Goal: Task Accomplishment & Management: Manage account settings

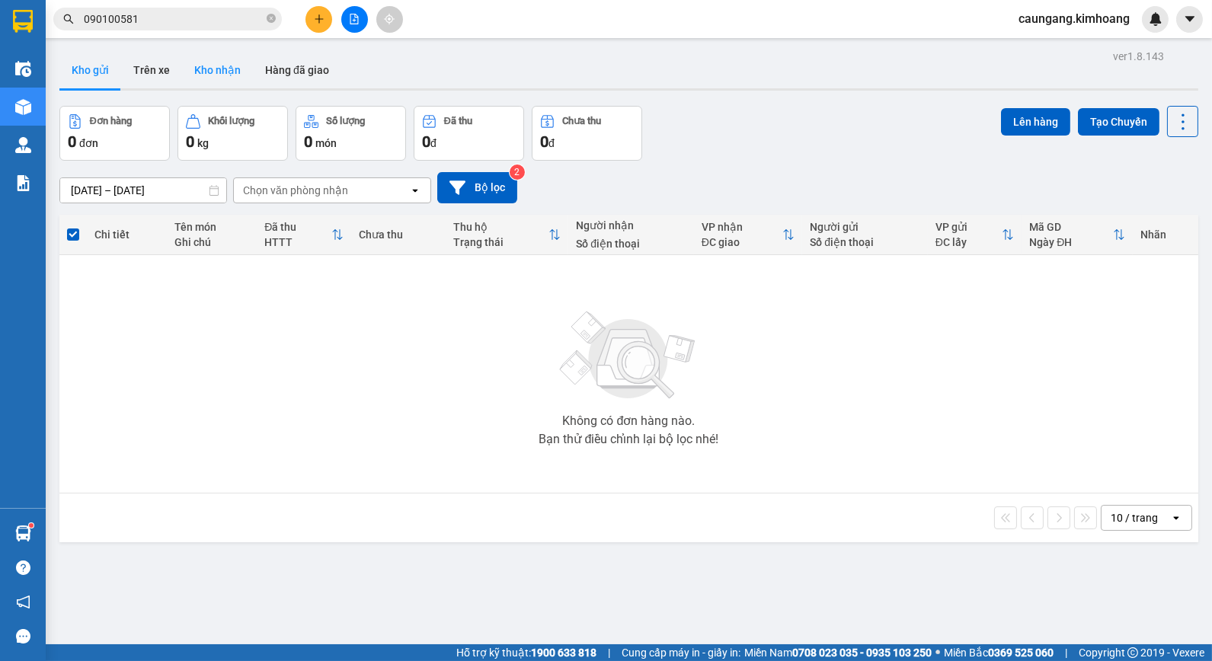
click at [226, 79] on button "Kho nhận" at bounding box center [217, 70] width 71 height 37
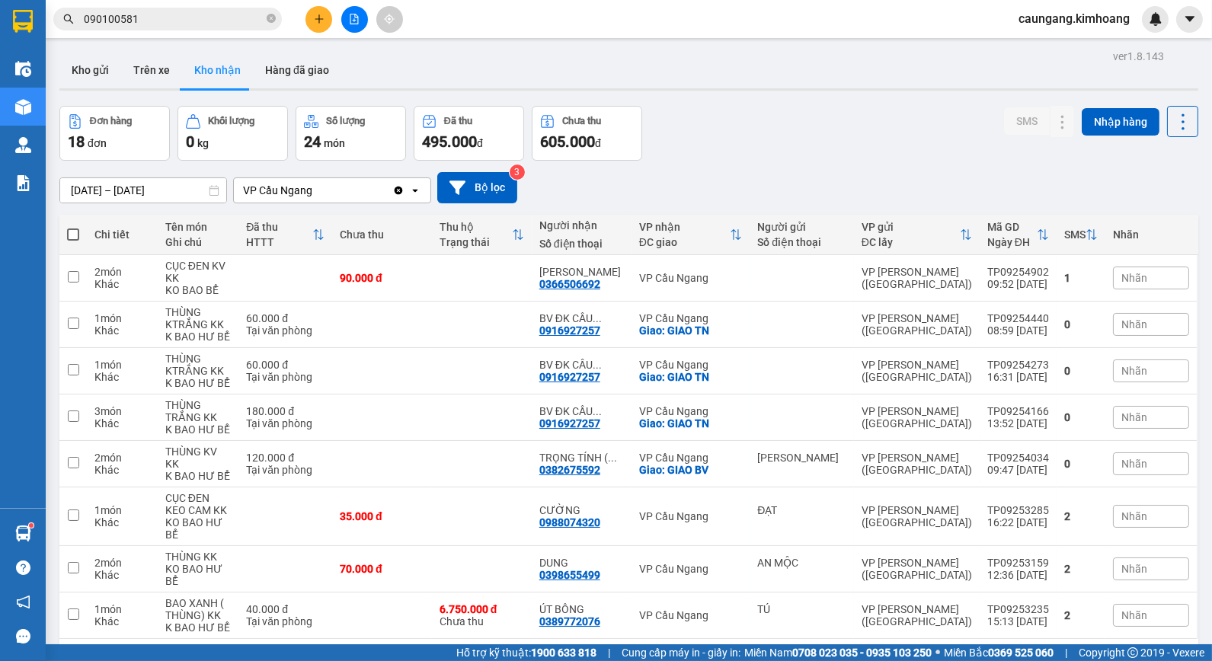
scroll to position [70, 0]
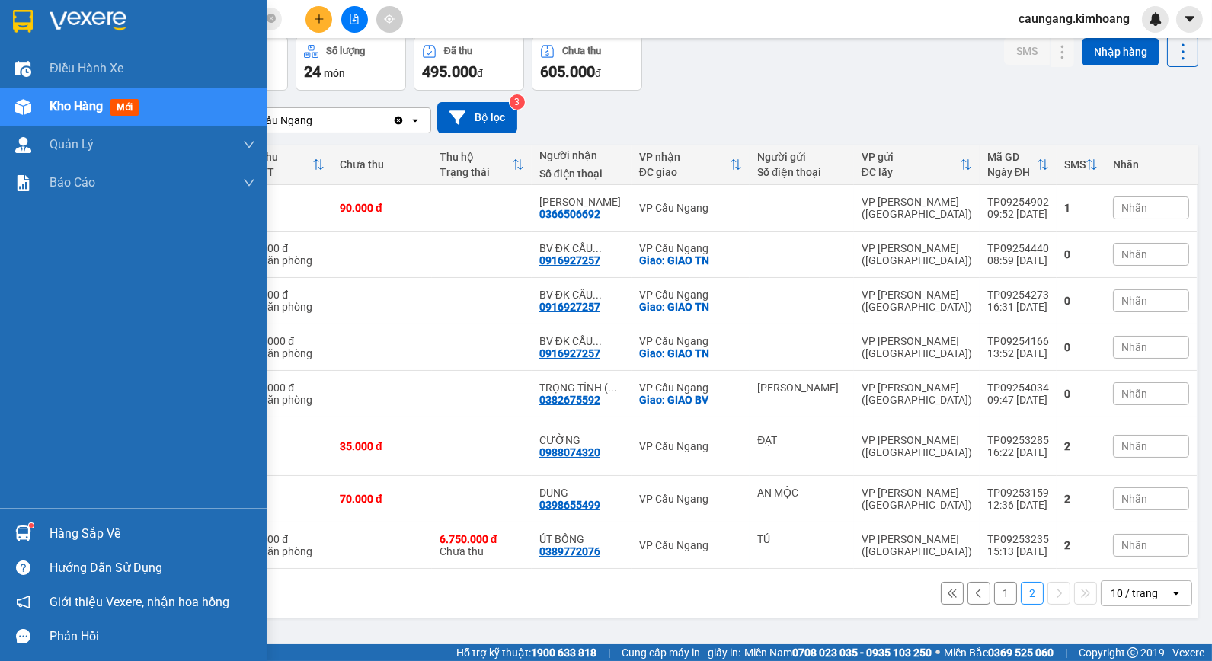
click at [61, 533] on div "Hàng sắp về" at bounding box center [152, 533] width 206 height 23
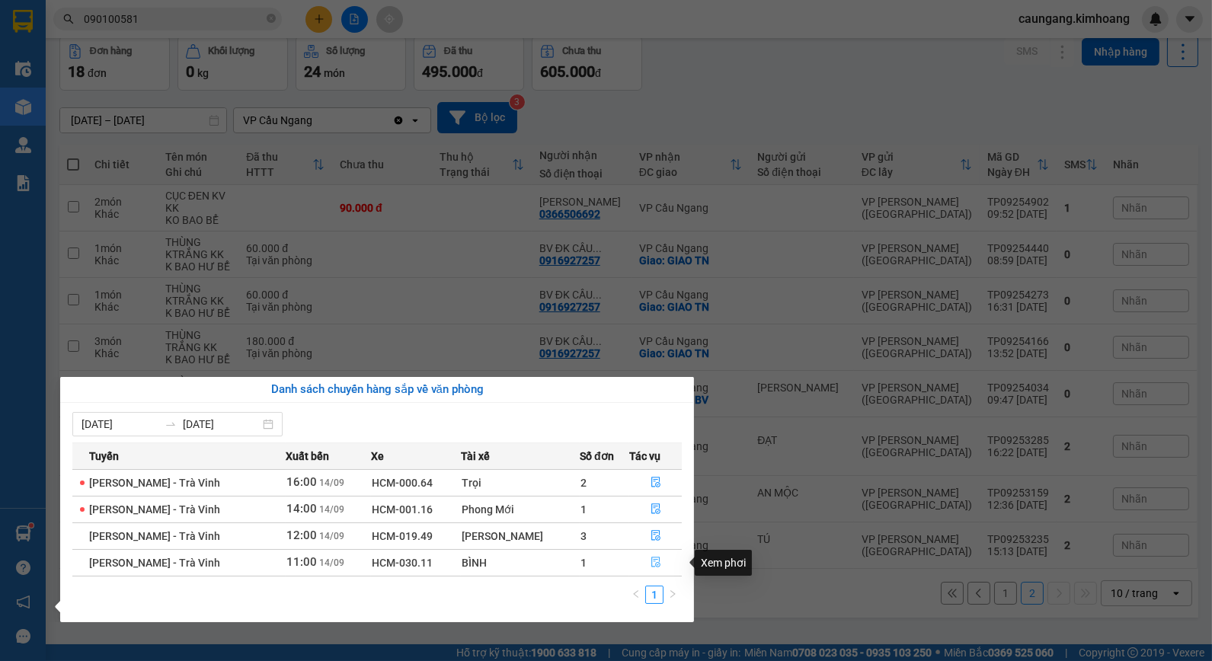
click at [650, 560] on icon "file-done" at bounding box center [655, 562] width 11 height 11
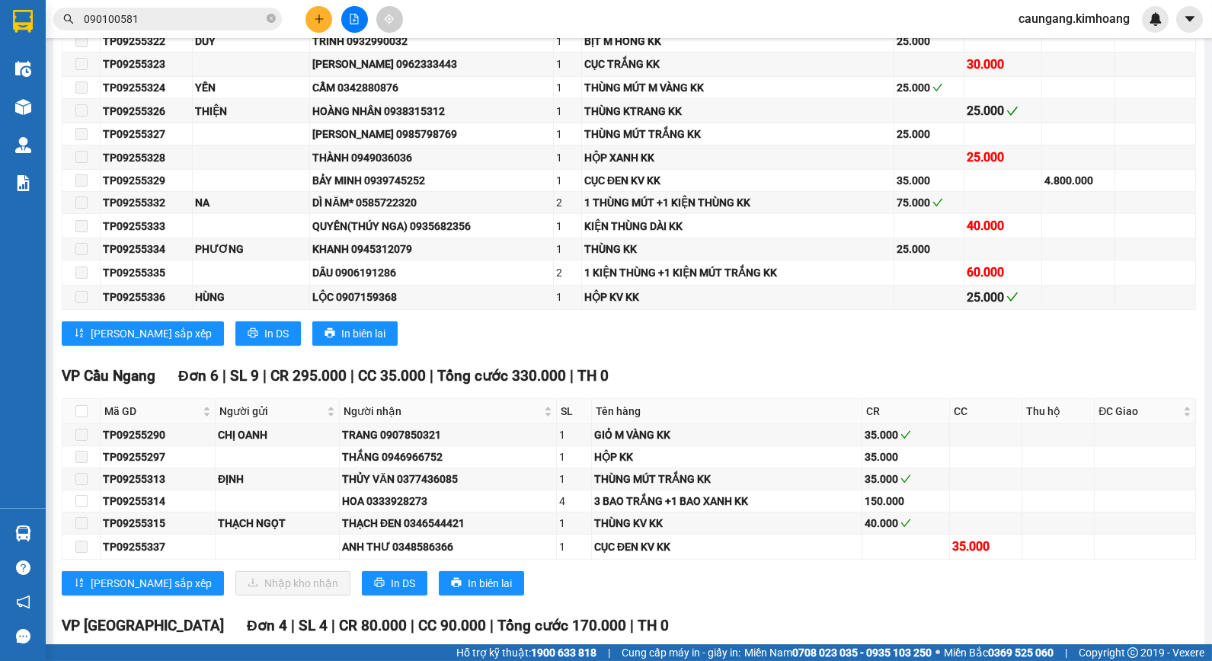
scroll to position [1015, 0]
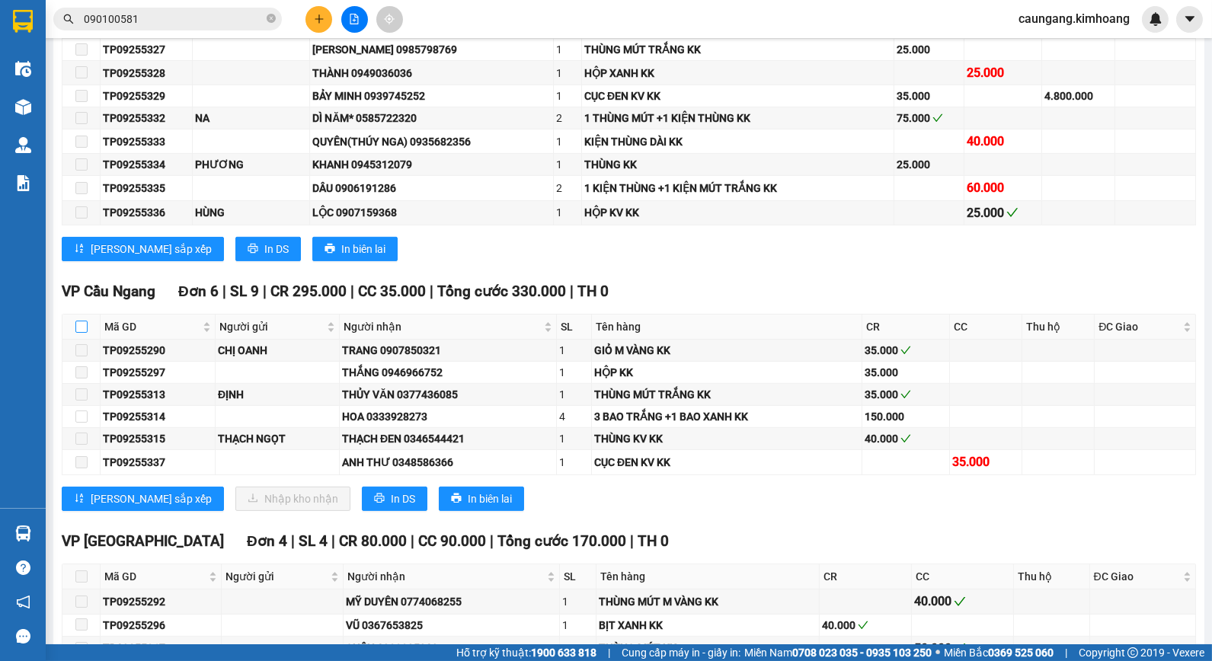
click at [81, 333] on input "checkbox" at bounding box center [81, 327] width 12 height 12
checkbox input "true"
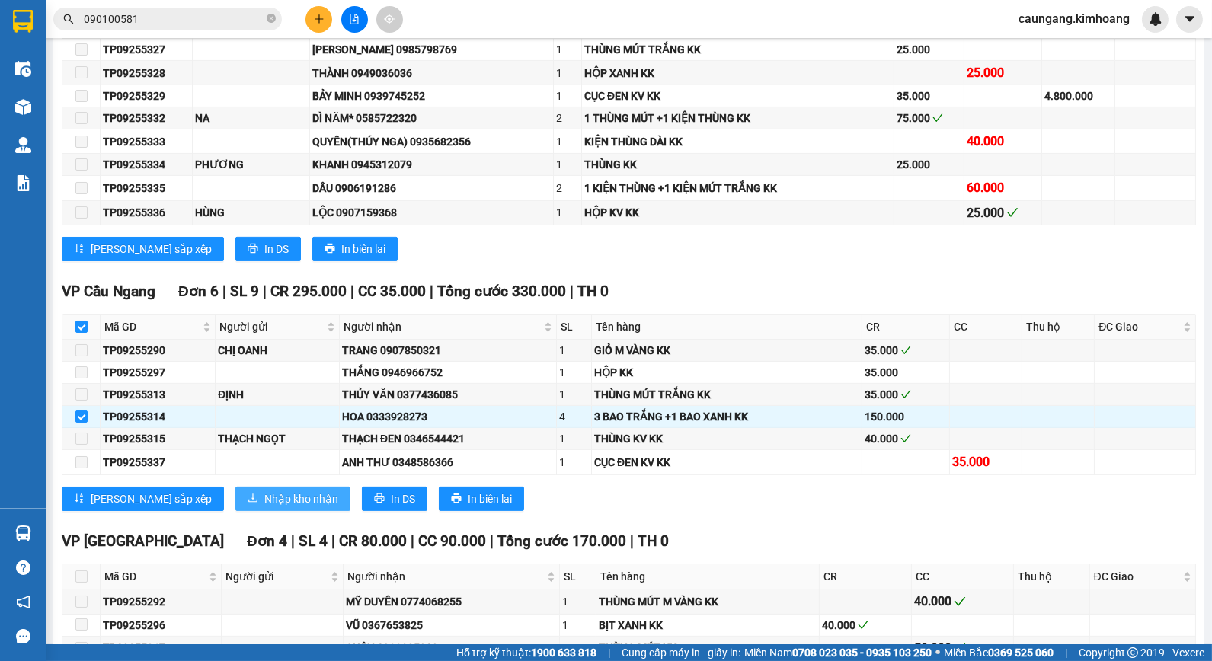
click at [264, 507] on span "Nhập kho nhận" at bounding box center [301, 498] width 74 height 17
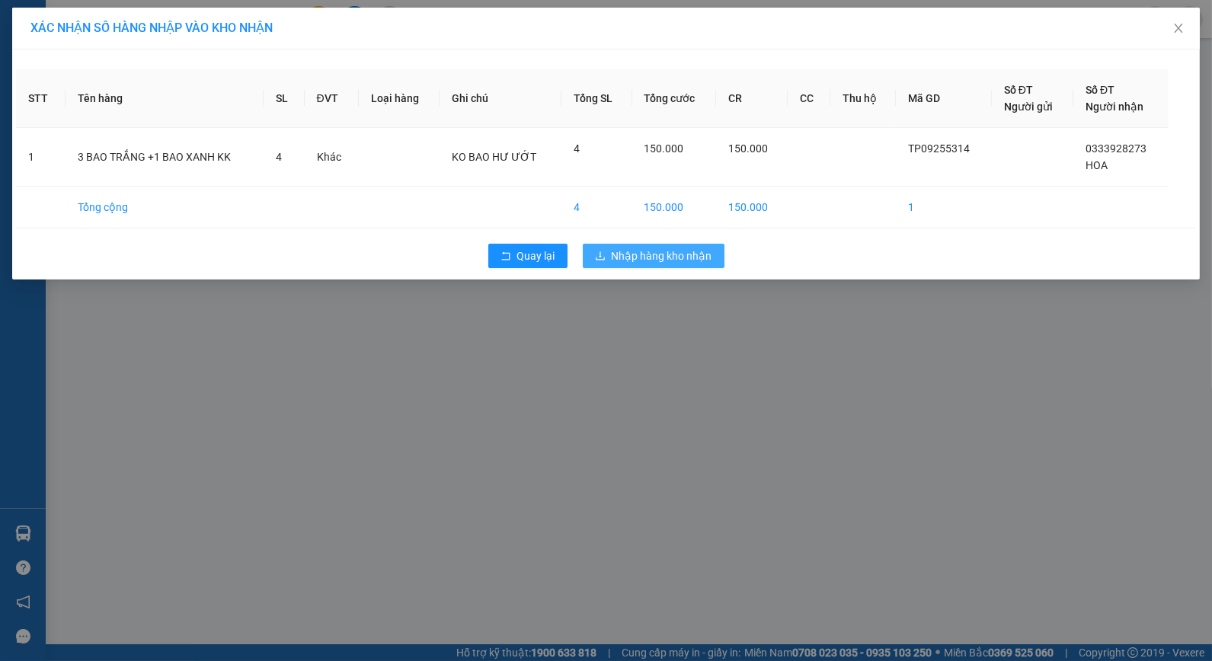
click at [705, 247] on span "Nhập hàng kho nhận" at bounding box center [661, 255] width 101 height 17
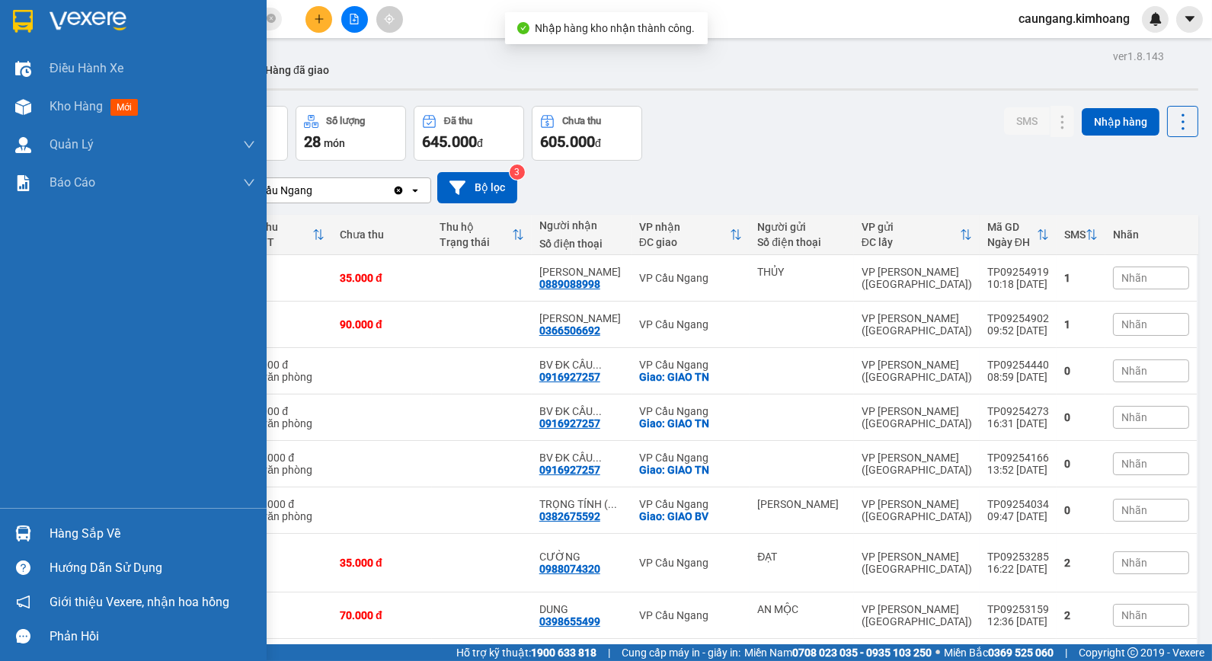
click at [34, 528] on div at bounding box center [23, 533] width 27 height 27
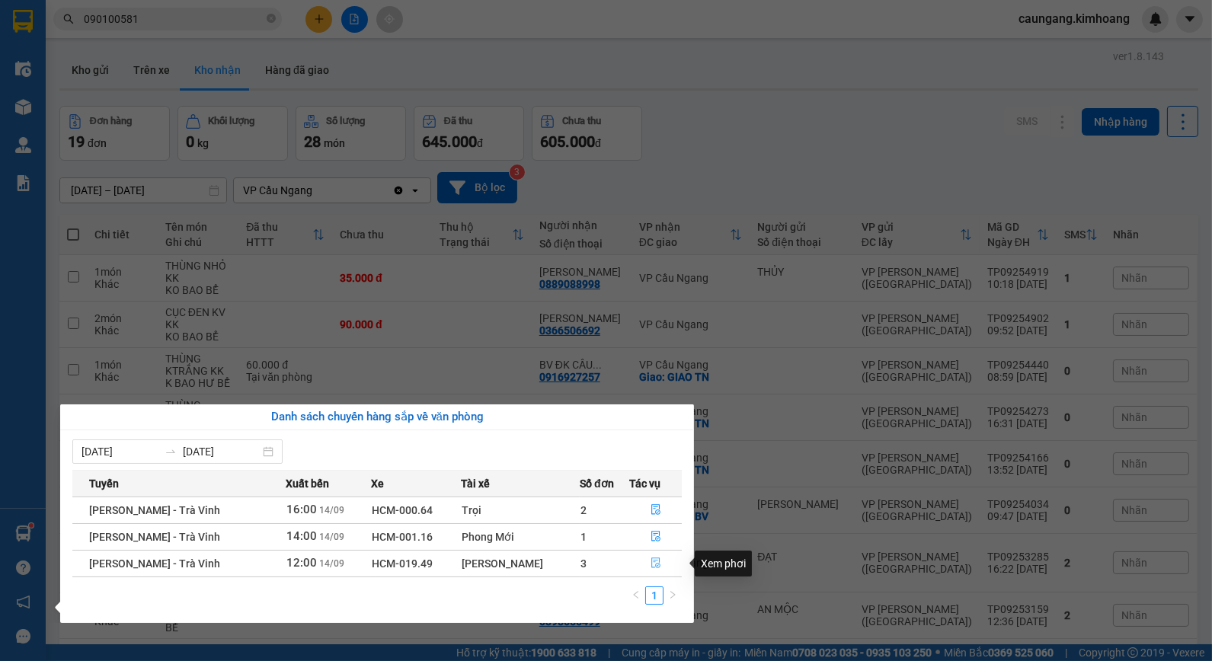
click at [653, 558] on icon "file-done" at bounding box center [655, 562] width 11 height 11
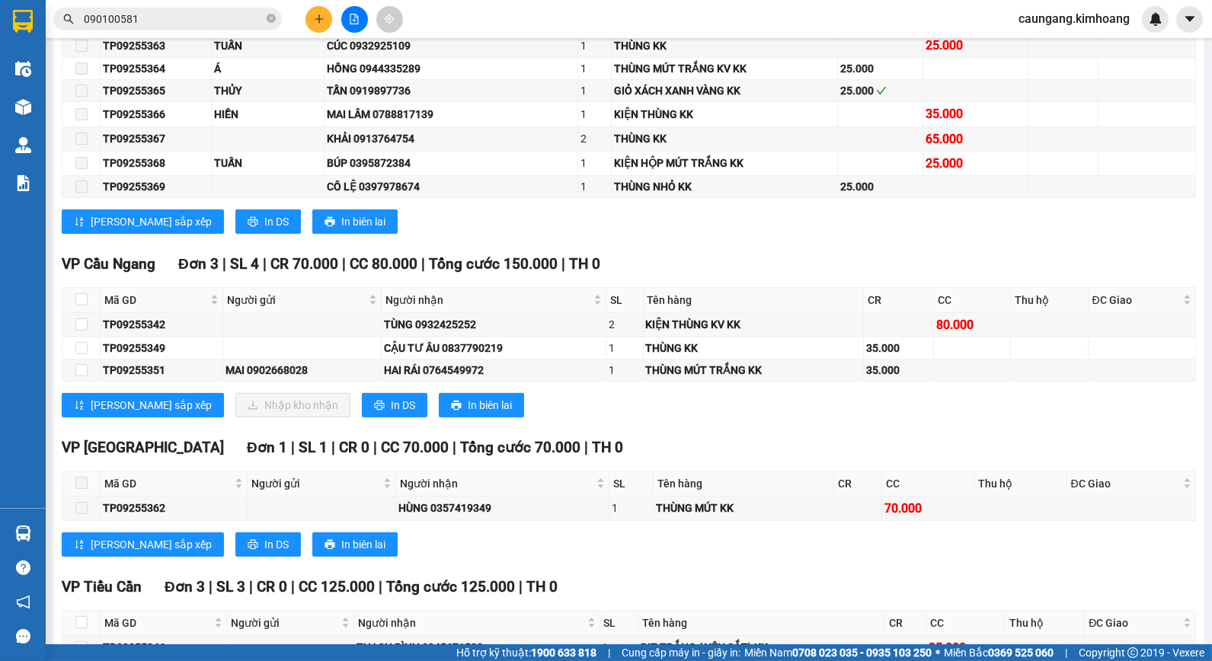
scroll to position [931, 0]
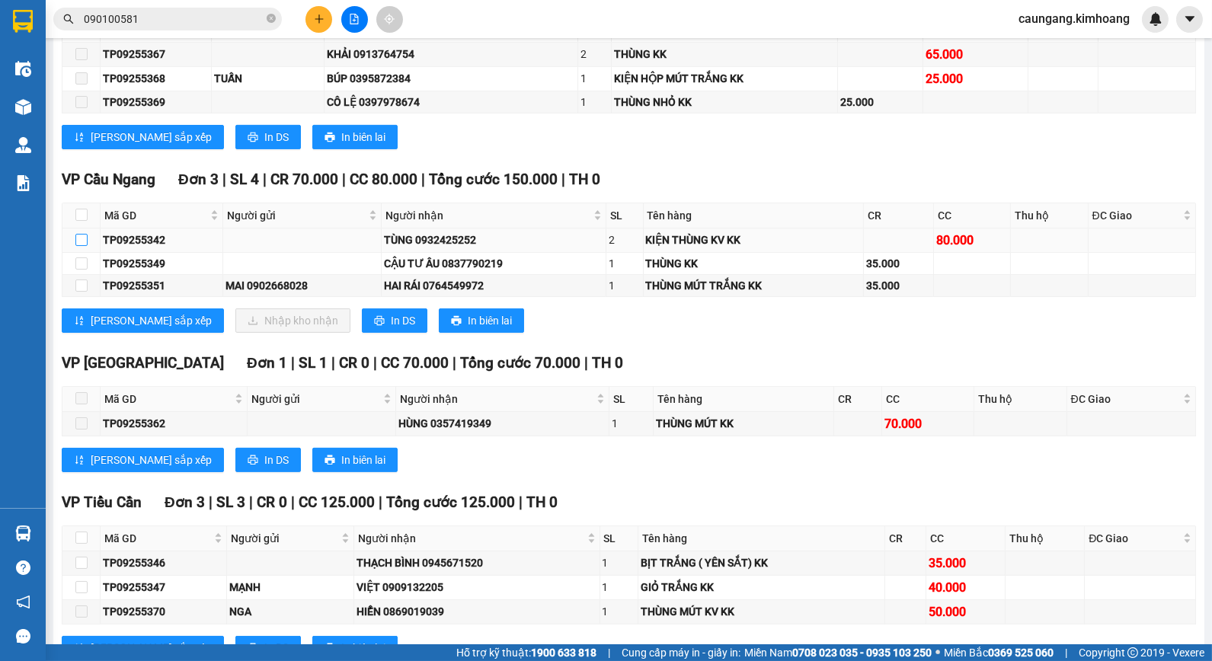
click at [85, 246] on input "checkbox" at bounding box center [81, 240] width 12 height 12
checkbox input "true"
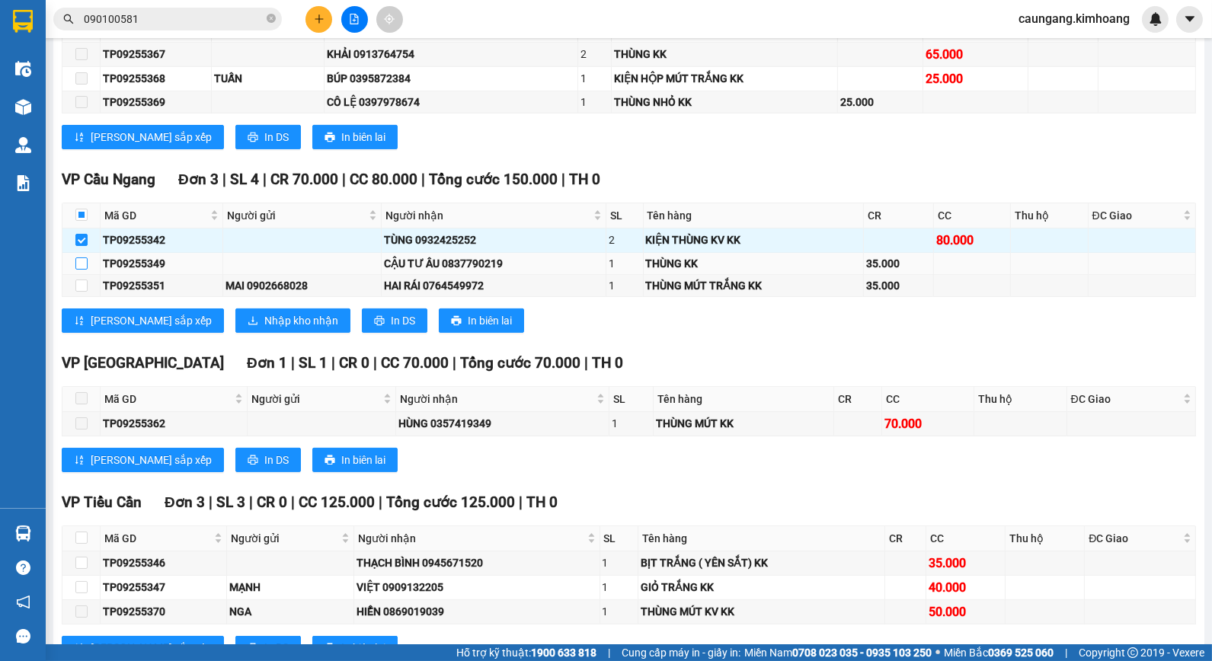
click at [84, 270] on input "checkbox" at bounding box center [81, 263] width 12 height 12
checkbox input "true"
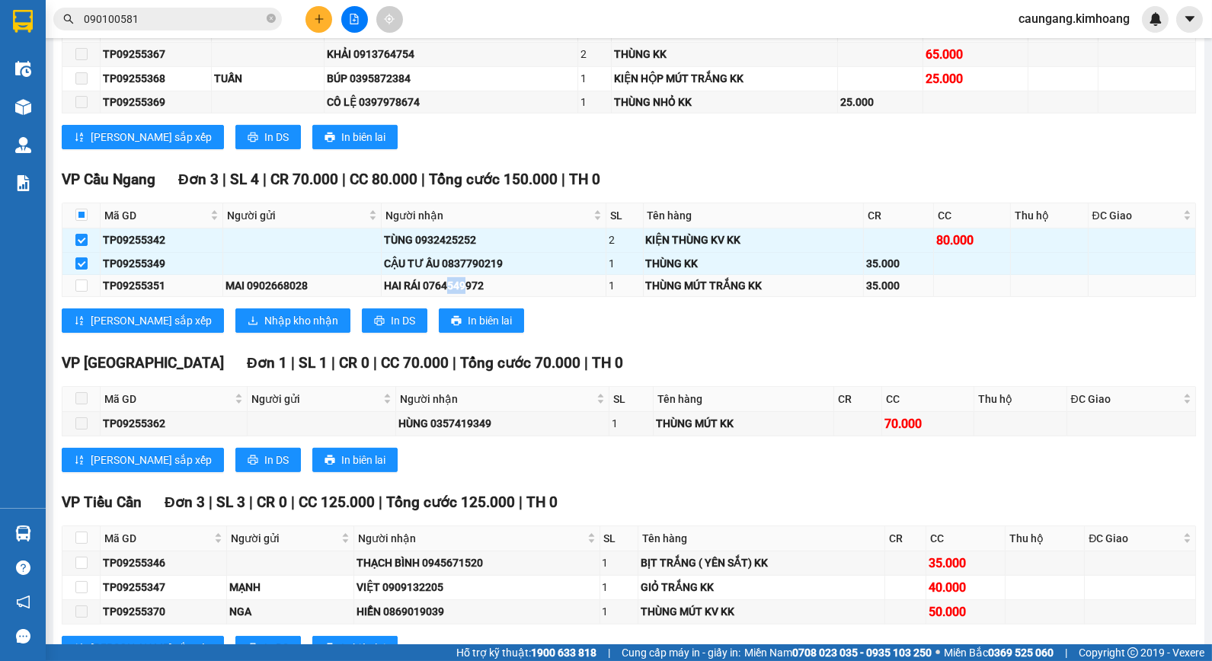
drag, startPoint x: 447, startPoint y: 299, endPoint x: 465, endPoint y: 295, distance: 17.9
click at [465, 294] on div "HAI RÁI 0764549972" at bounding box center [493, 285] width 219 height 17
click at [78, 292] on input "checkbox" at bounding box center [81, 285] width 12 height 12
checkbox input "true"
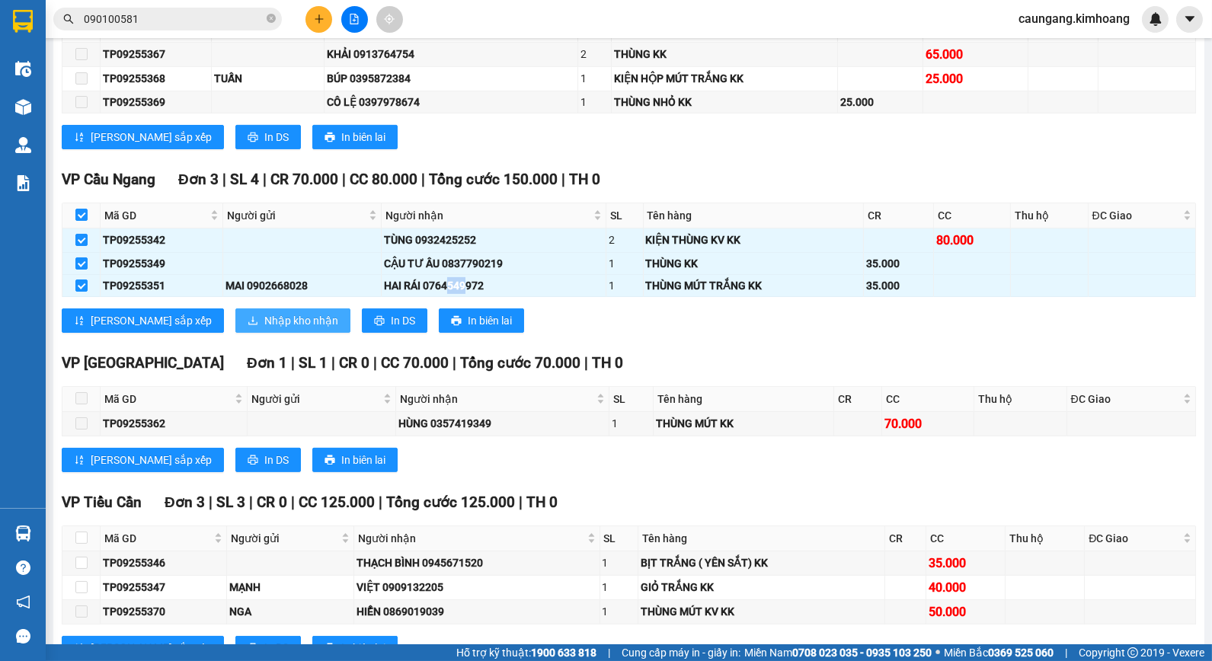
click at [264, 329] on span "Nhập kho nhận" at bounding box center [301, 320] width 74 height 17
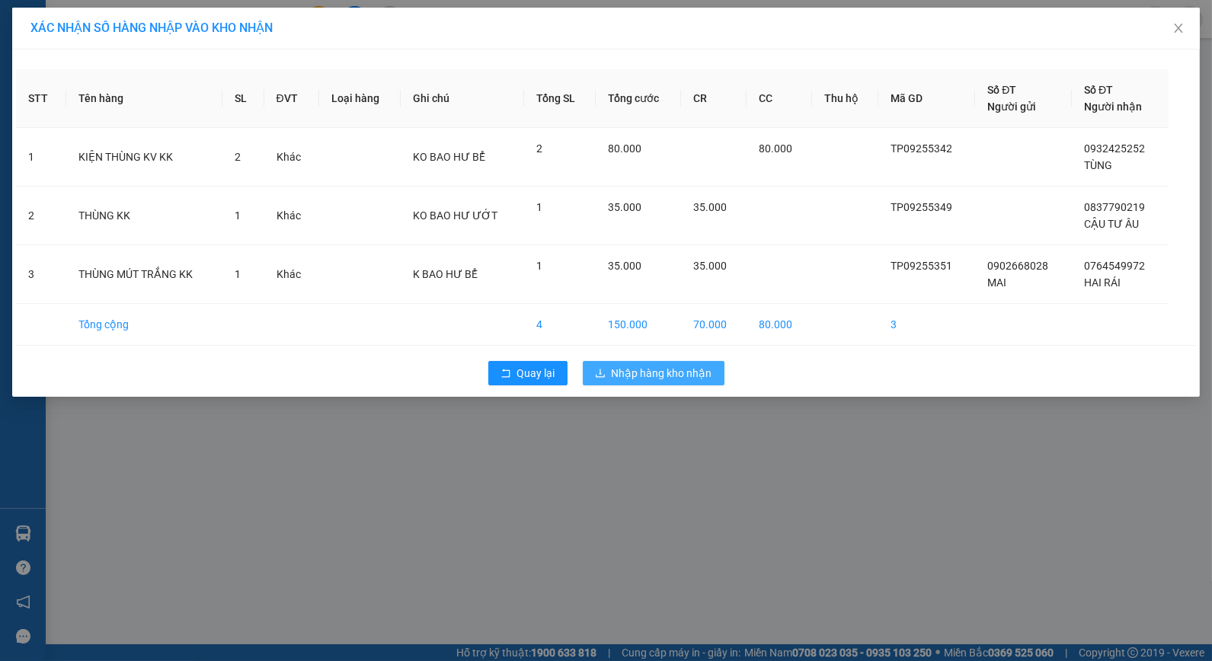
click at [674, 376] on span "Nhập hàng kho nhận" at bounding box center [661, 373] width 101 height 17
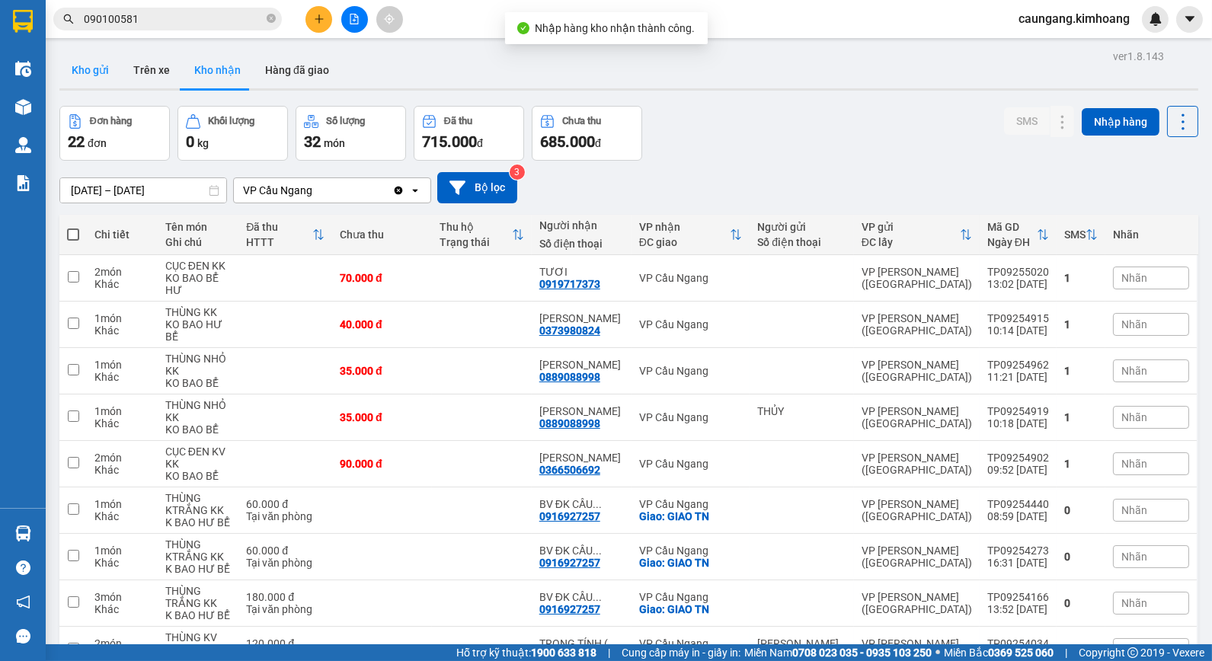
click at [97, 77] on button "Kho gửi" at bounding box center [90, 70] width 62 height 37
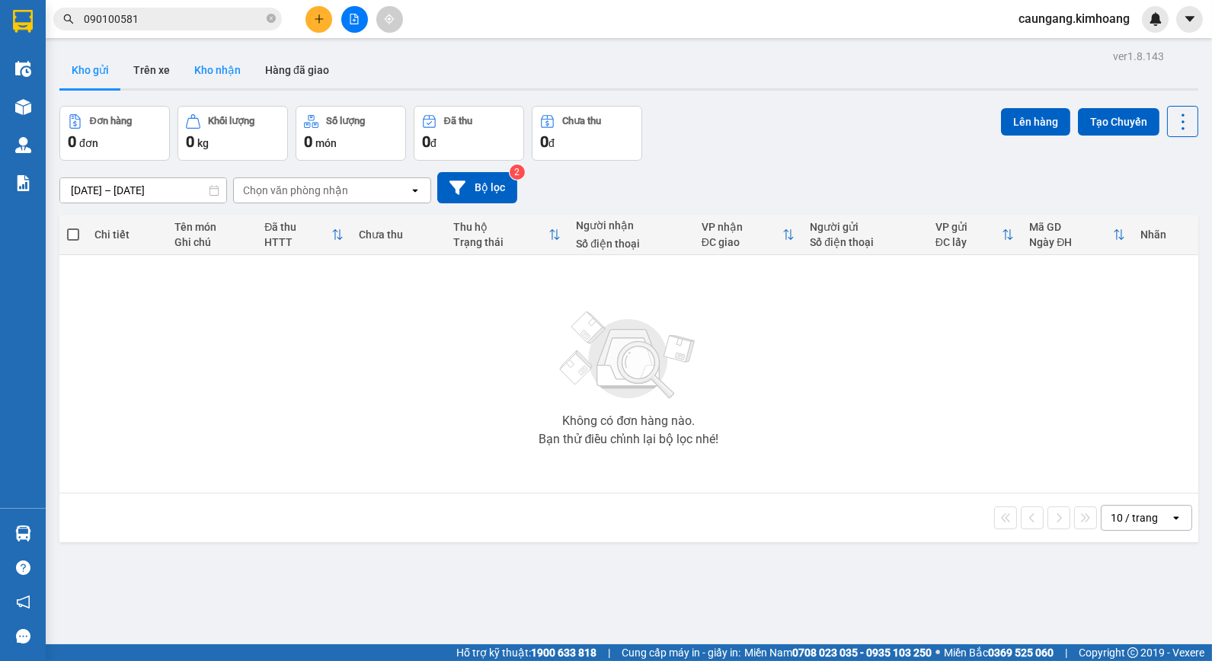
click at [217, 78] on button "Kho nhận" at bounding box center [217, 70] width 71 height 37
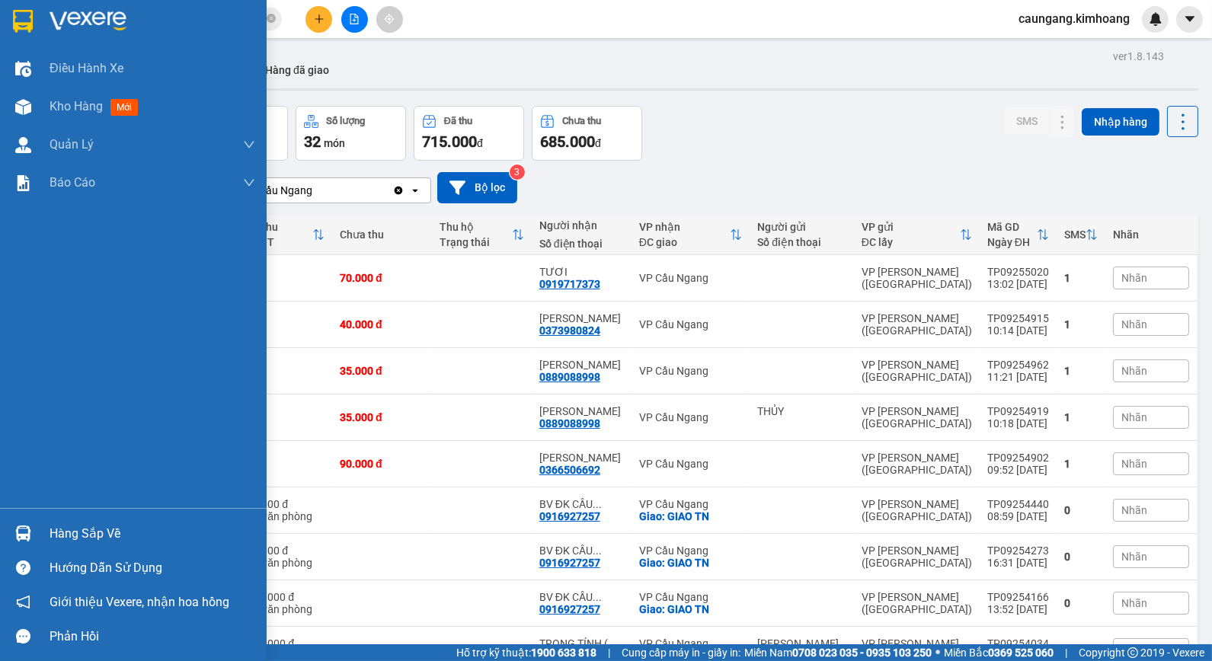
click at [61, 535] on div "Hàng sắp về" at bounding box center [152, 533] width 206 height 23
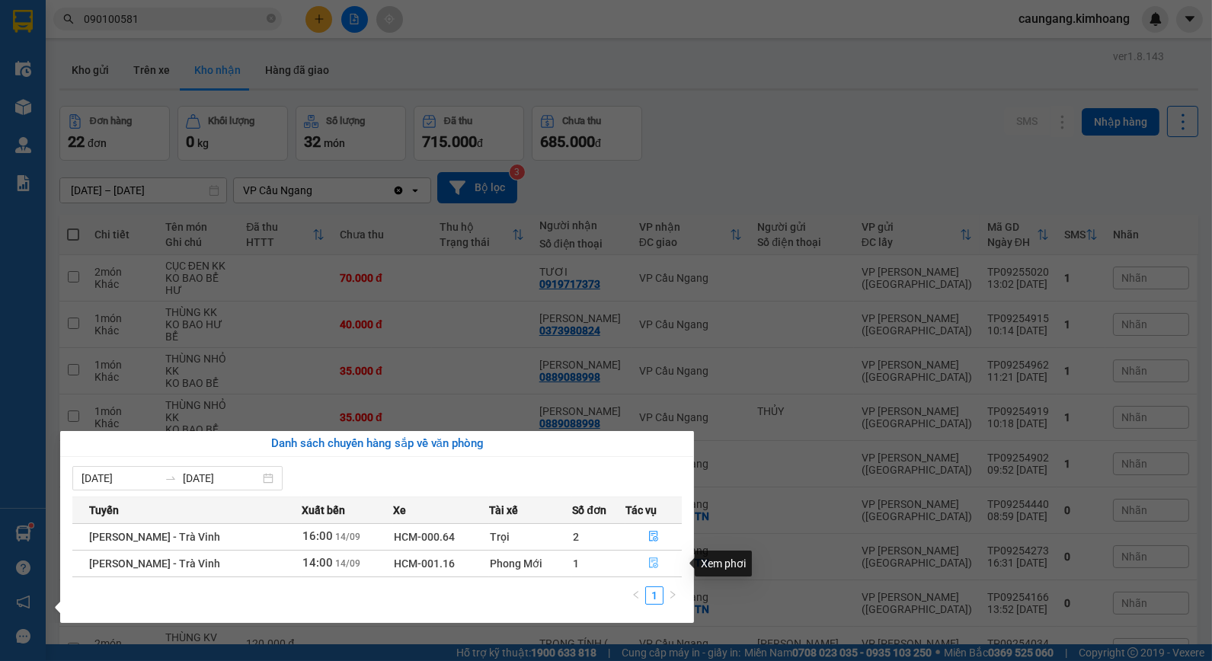
click at [652, 564] on icon "file-done" at bounding box center [653, 562] width 11 height 11
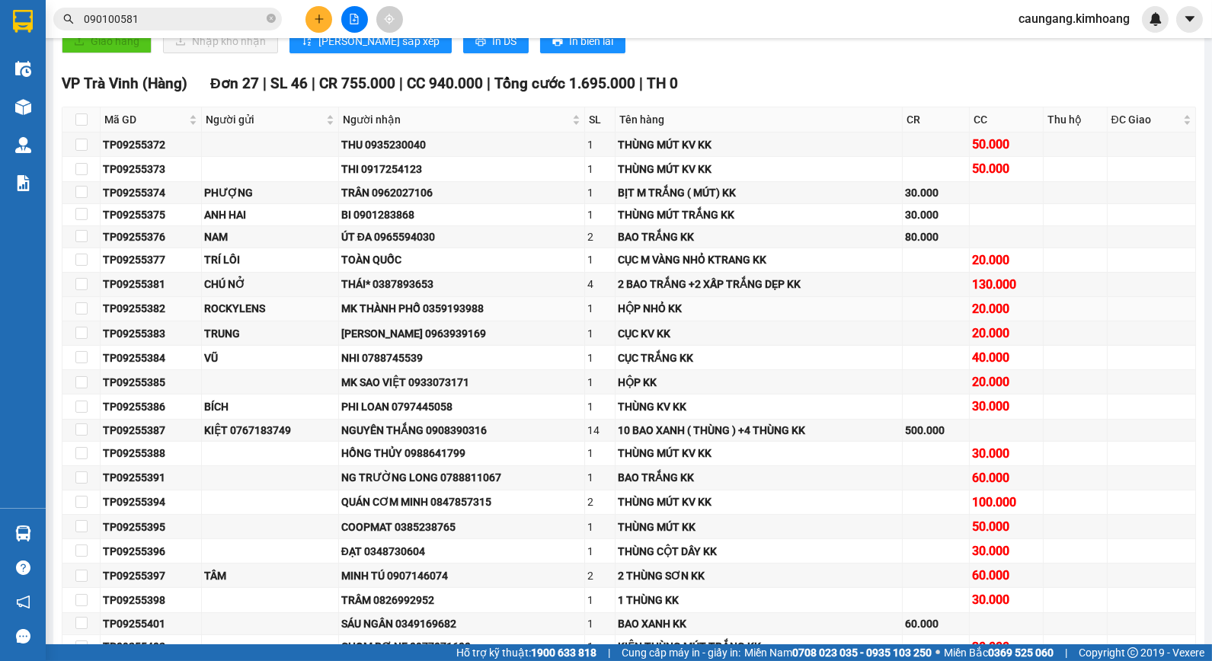
scroll to position [846, 0]
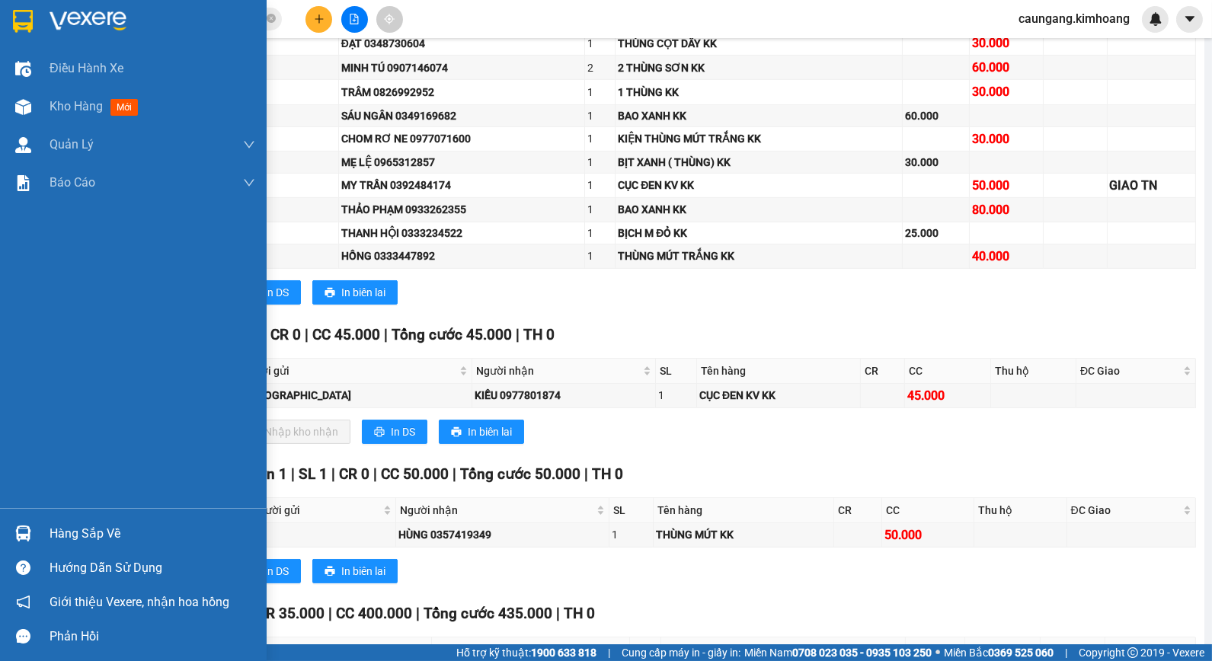
click at [46, 532] on div "Hàng sắp về" at bounding box center [133, 533] width 267 height 34
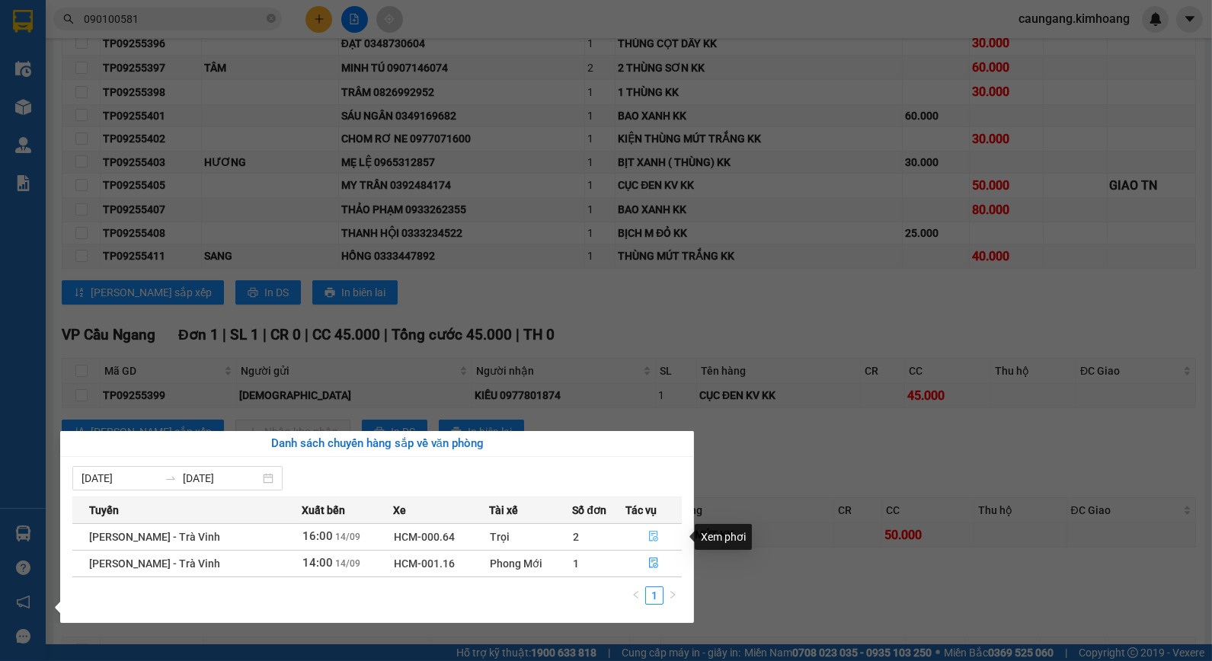
click at [649, 535] on icon "file-done" at bounding box center [653, 536] width 9 height 11
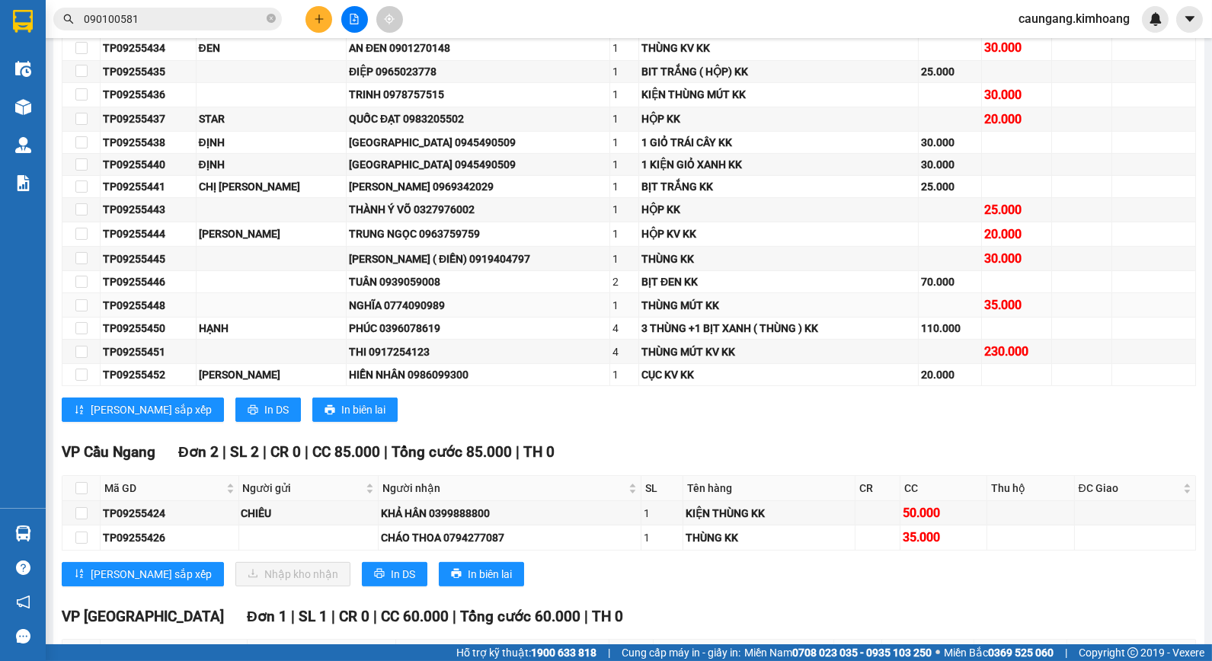
scroll to position [944, 0]
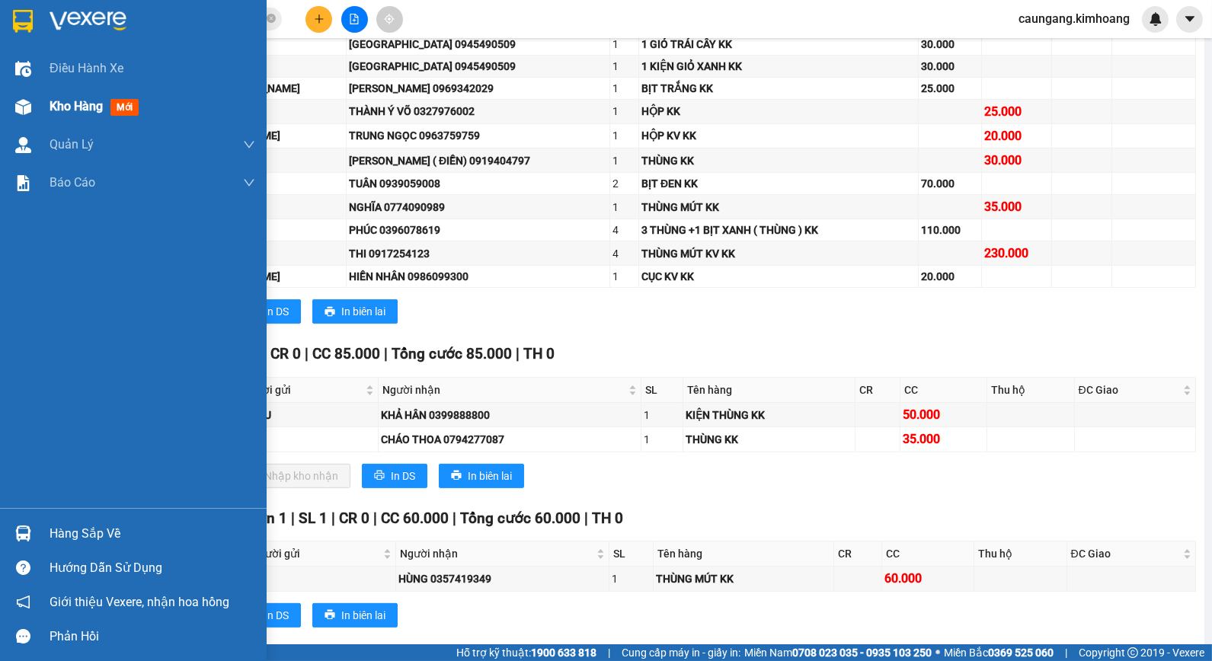
click at [35, 114] on div at bounding box center [23, 107] width 27 height 27
